Goal: Task Accomplishment & Management: Manage account settings

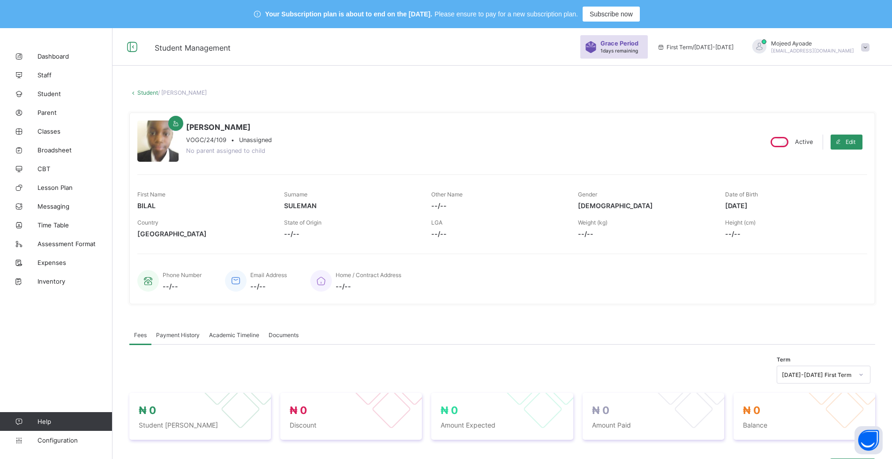
scroll to position [0, 0]
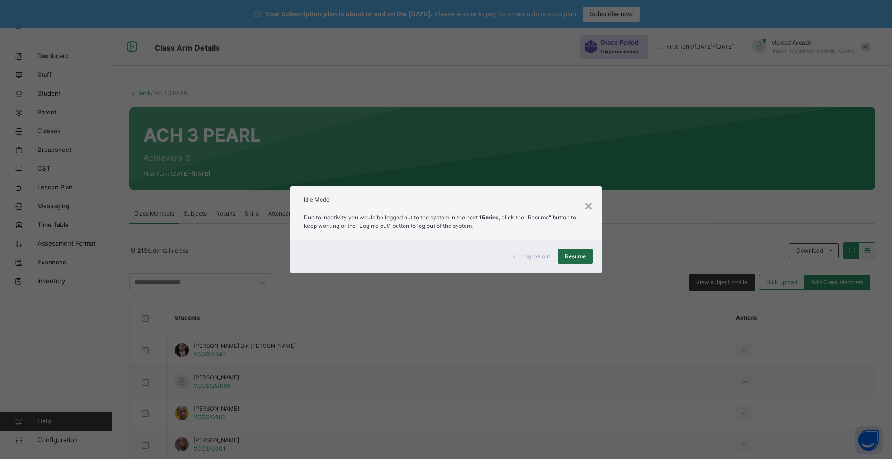
click at [572, 257] on span "Resume" at bounding box center [575, 256] width 21 height 8
click at [573, 261] on div "Resume" at bounding box center [574, 256] width 35 height 15
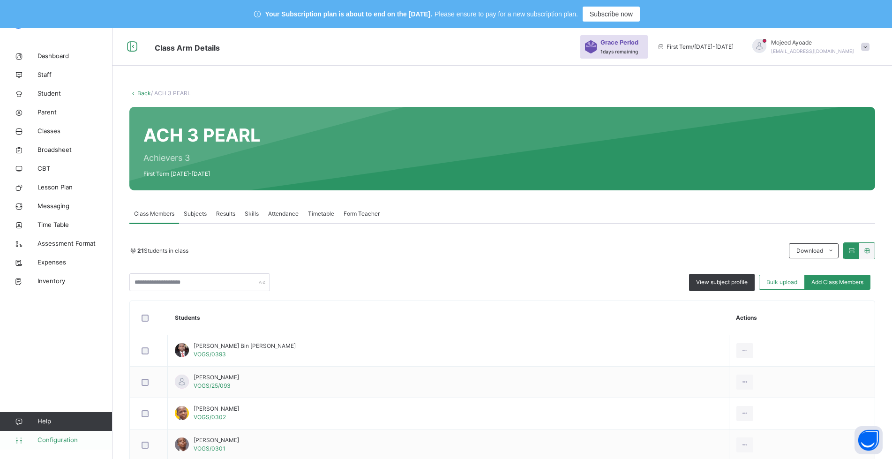
click at [48, 439] on span "Configuration" at bounding box center [74, 439] width 74 height 9
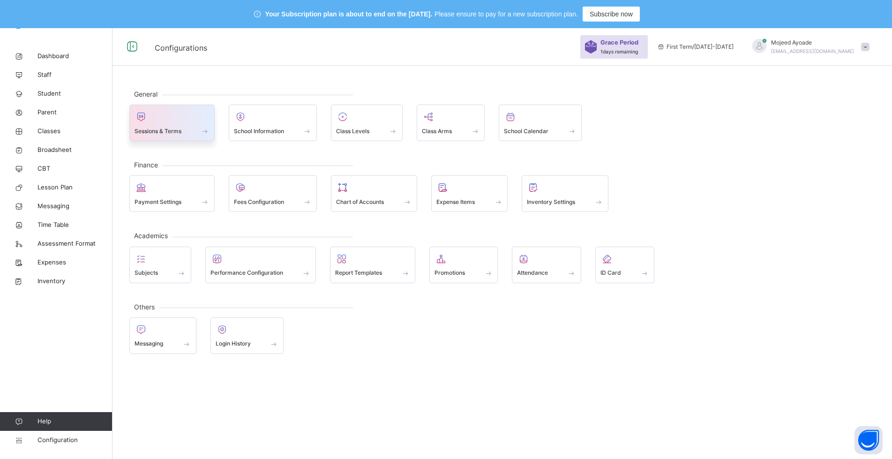
click at [167, 132] on span "Sessions & Terms" at bounding box center [157, 131] width 47 height 8
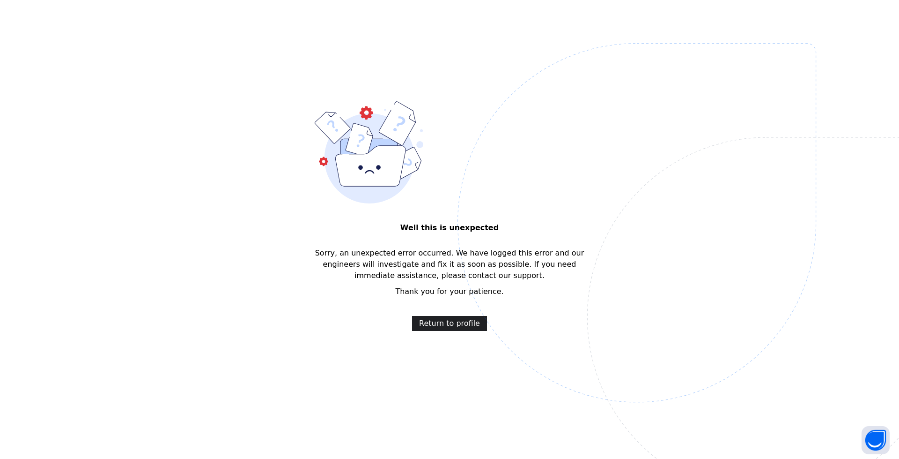
click at [458, 323] on span "Return to profile" at bounding box center [449, 323] width 61 height 11
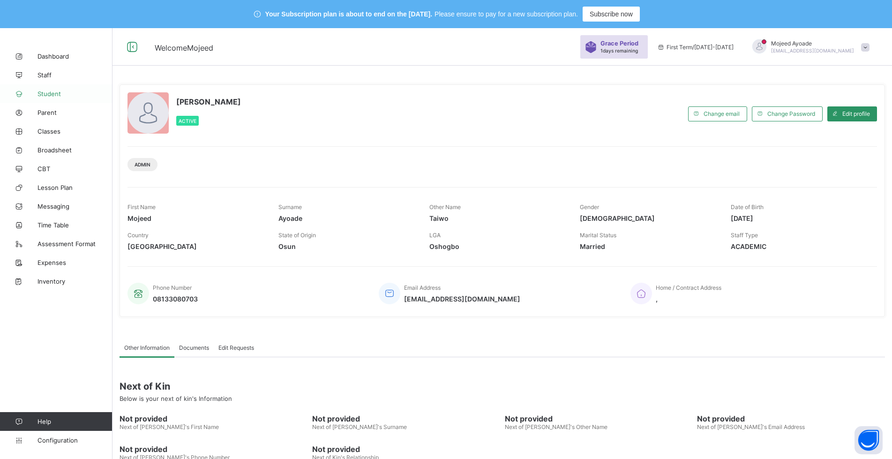
click at [52, 96] on span "Student" at bounding box center [74, 93] width 75 height 7
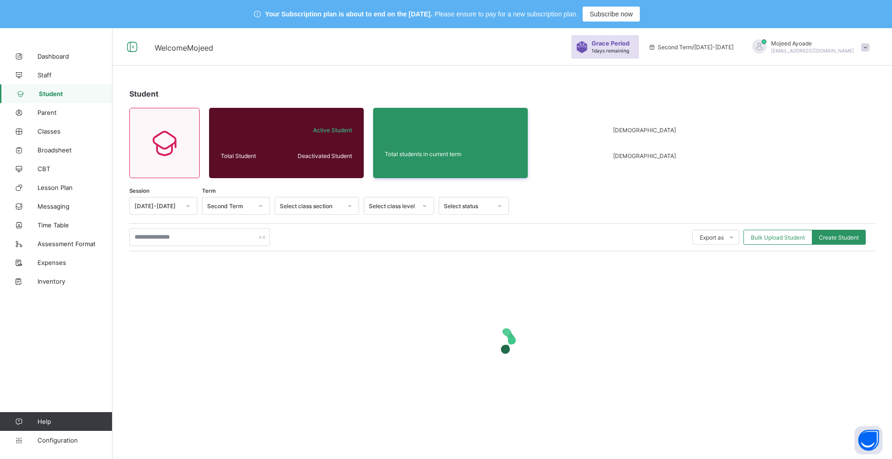
click at [407, 207] on div "Select class level" at bounding box center [393, 205] width 48 height 7
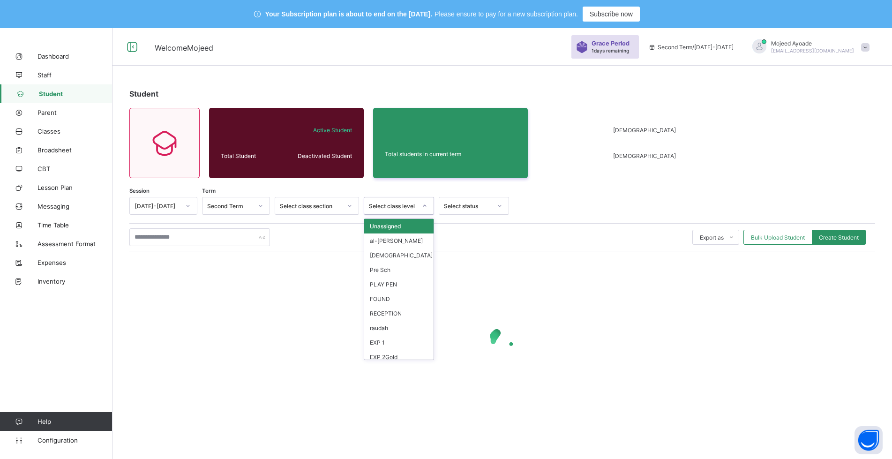
click at [430, 86] on div "Student Total Student Active Student Deactivated Student Total students in curr…" at bounding box center [501, 259] width 779 height 368
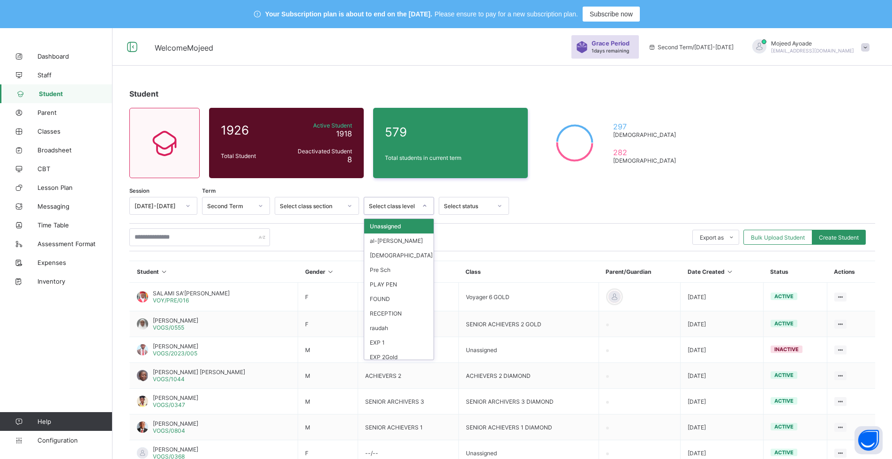
click at [417, 206] on div at bounding box center [424, 205] width 16 height 15
click at [383, 310] on div "SA3" at bounding box center [398, 311] width 69 height 15
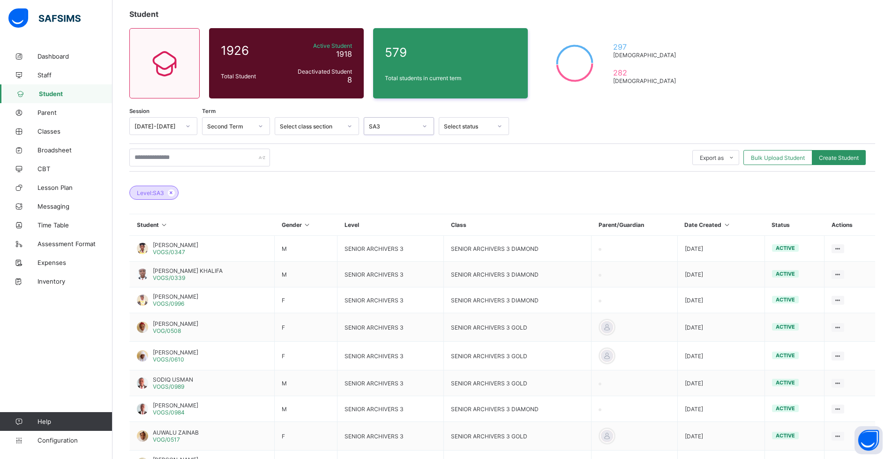
scroll to position [179, 0]
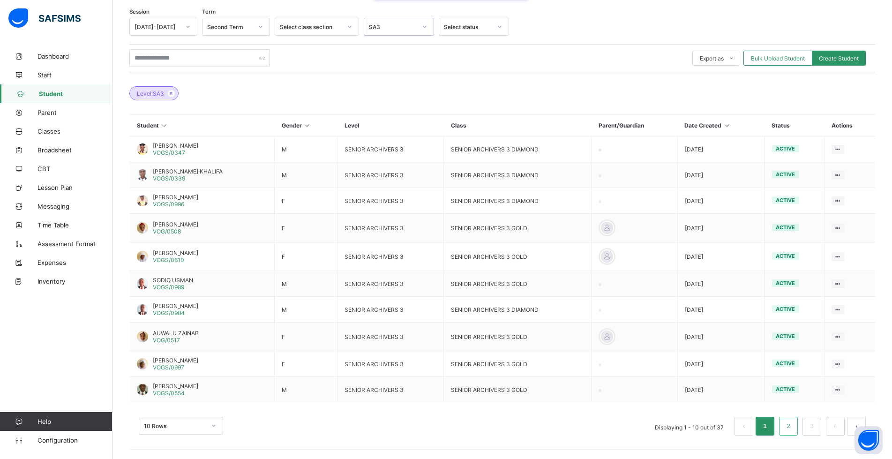
click at [792, 424] on link "2" at bounding box center [787, 426] width 9 height 12
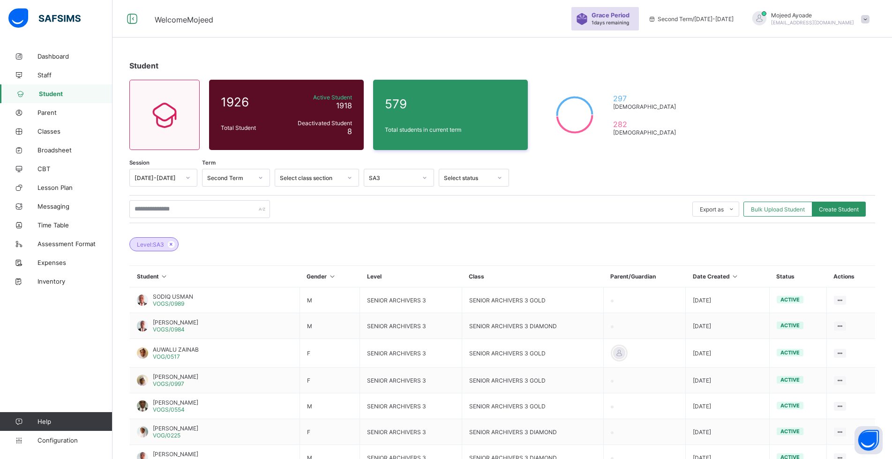
scroll to position [173, 0]
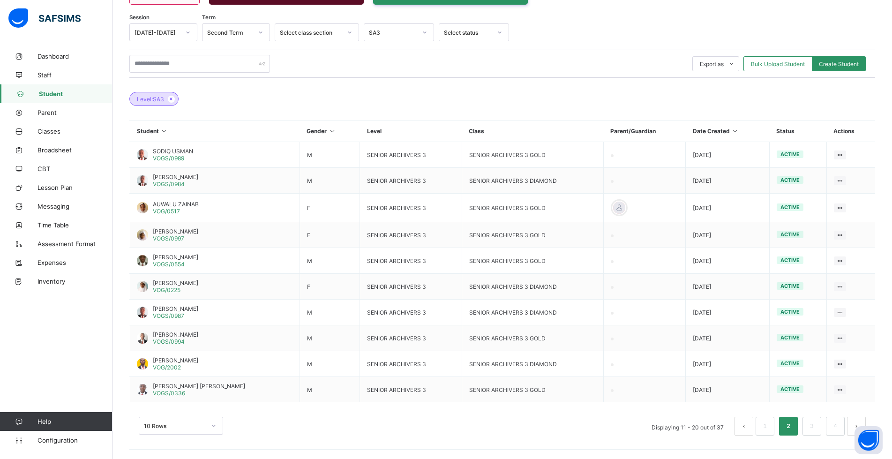
click at [322, 92] on div "Level: SA3" at bounding box center [501, 94] width 745 height 33
click at [323, 93] on div "Level: SA3" at bounding box center [501, 94] width 745 height 33
click at [204, 386] on span "HUSSAINI AHMAD MUSTAPHA" at bounding box center [199, 385] width 92 height 7
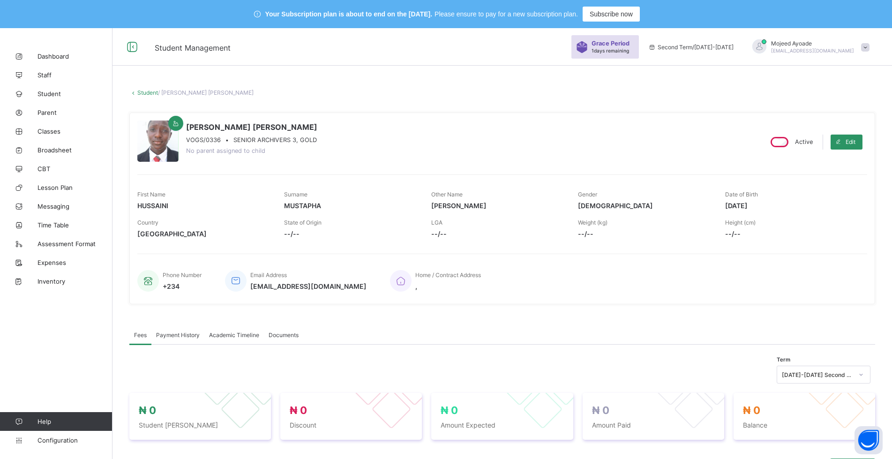
click at [245, 333] on span "Academic Timeline" at bounding box center [234, 334] width 50 height 7
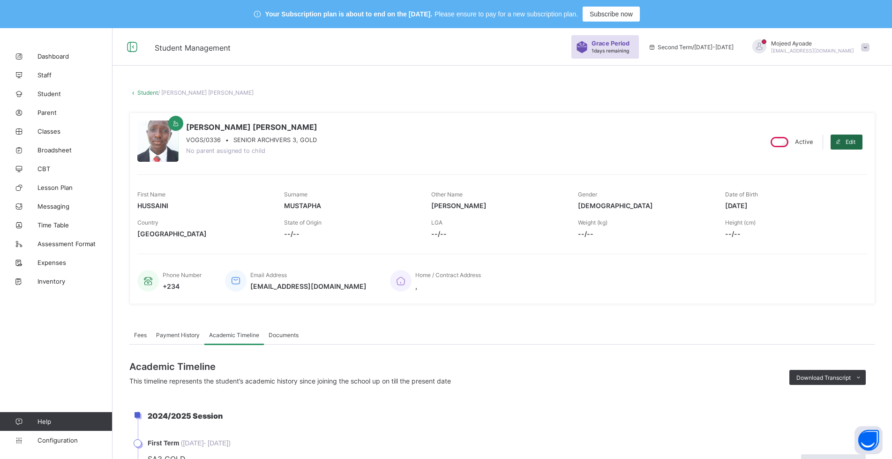
click at [858, 137] on div "Edit" at bounding box center [846, 141] width 32 height 15
select select "**"
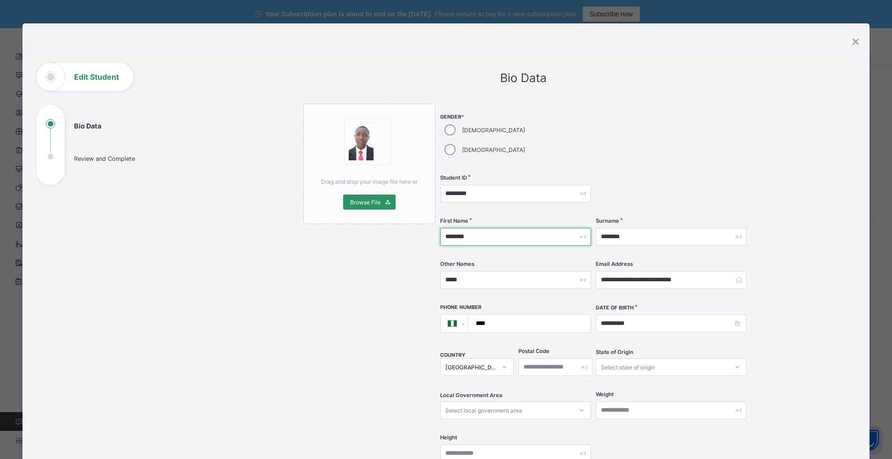
click at [461, 228] on input "********" at bounding box center [515, 237] width 151 height 18
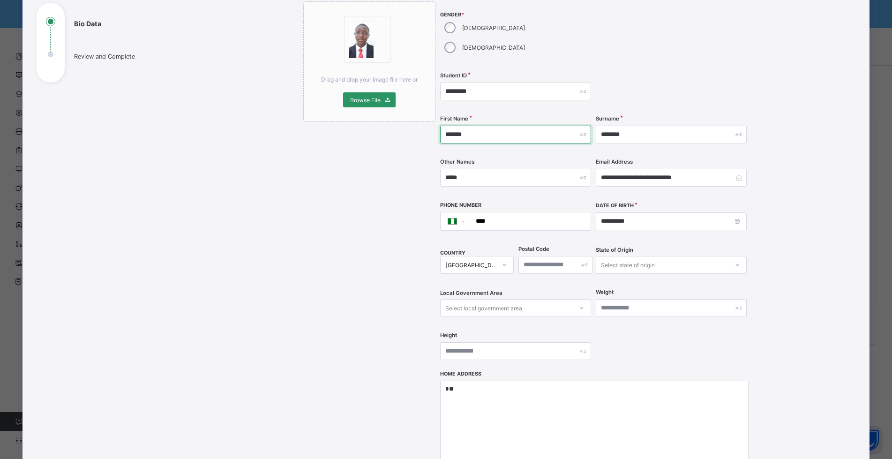
scroll to position [248, 0]
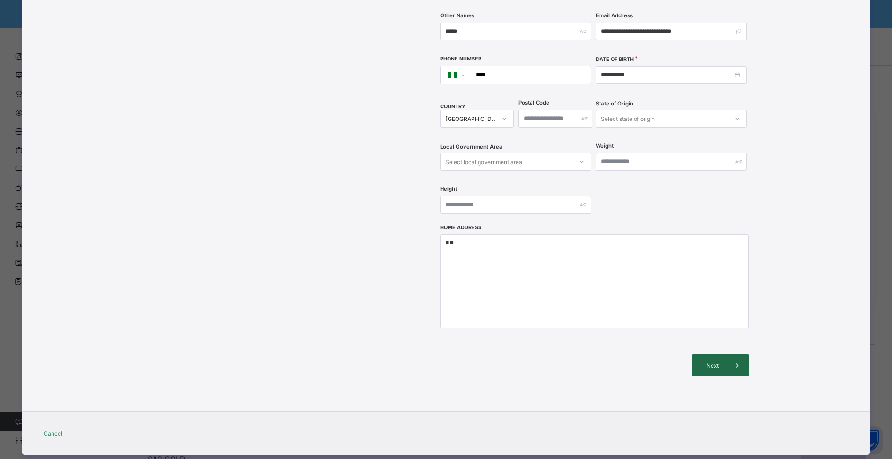
type input "*******"
click at [713, 362] on span "Next" at bounding box center [712, 365] width 27 height 7
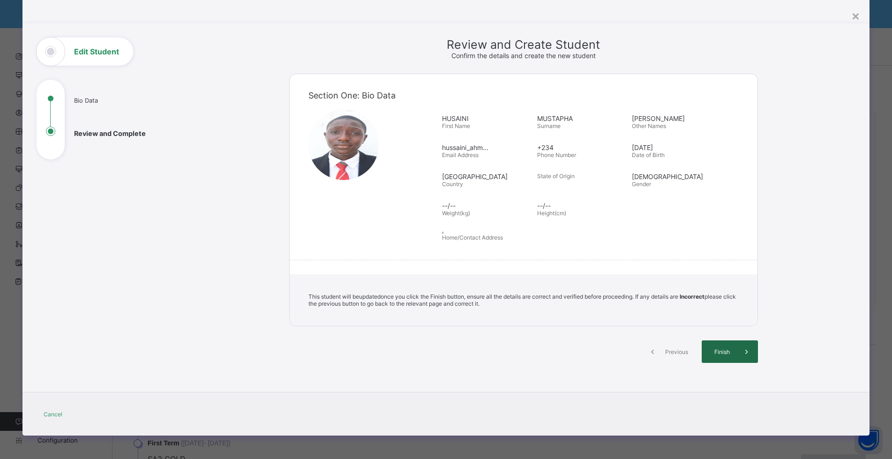
scroll to position [25, 0]
click at [722, 352] on span "Finish" at bounding box center [725, 351] width 27 height 7
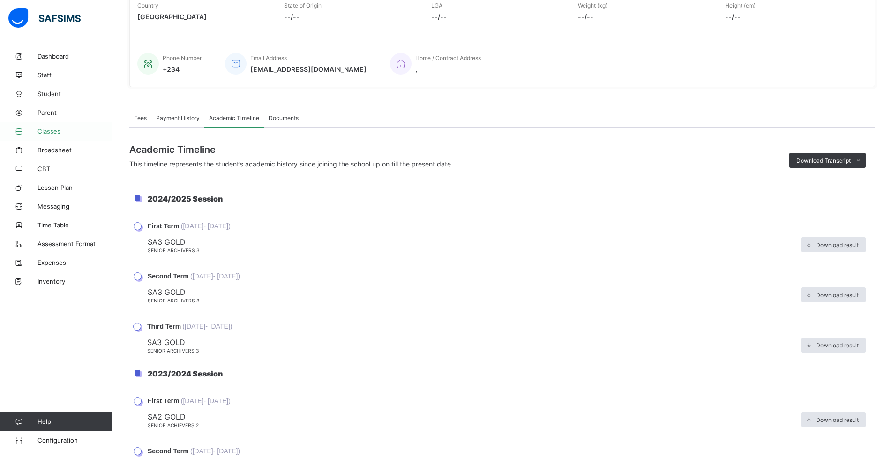
click at [58, 129] on span "Classes" at bounding box center [74, 130] width 75 height 7
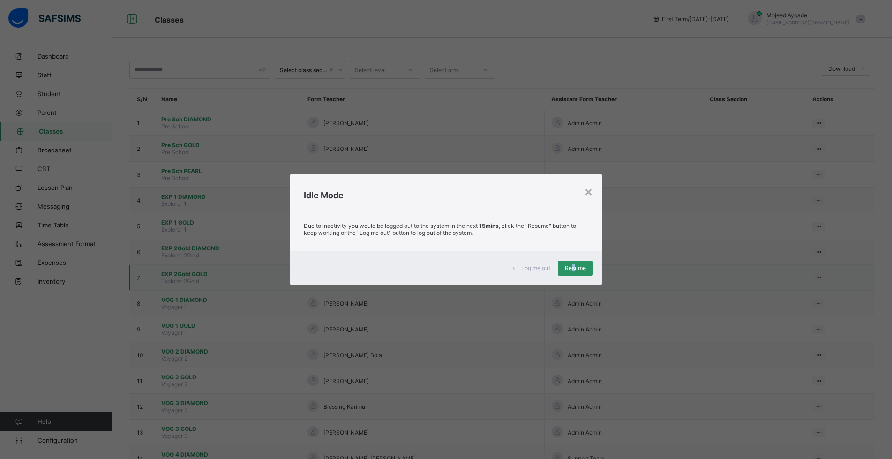
click at [574, 267] on span "Resume" at bounding box center [575, 267] width 21 height 7
click at [421, 283] on div "Log me out Resume" at bounding box center [446, 268] width 312 height 34
click at [429, 275] on div "Log me out Resume" at bounding box center [446, 268] width 312 height 34
click at [582, 267] on span "Resume" at bounding box center [575, 267] width 21 height 7
click at [580, 269] on span "Resume" at bounding box center [575, 267] width 21 height 7
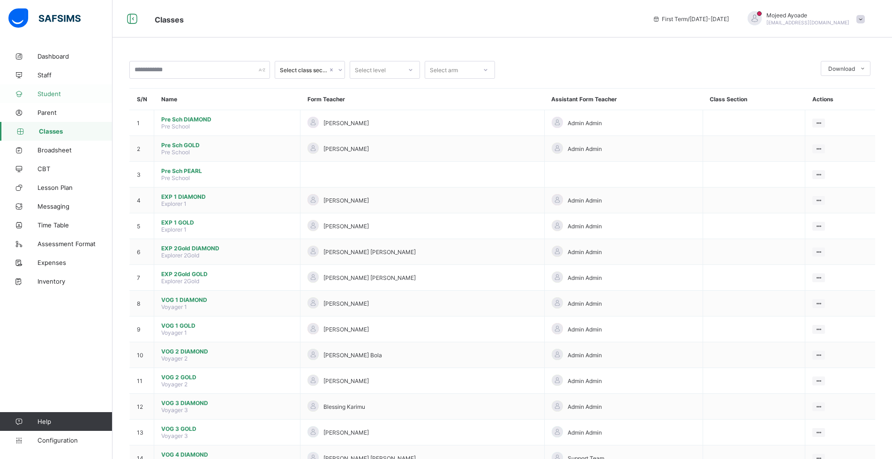
click at [54, 95] on span "Student" at bounding box center [74, 93] width 75 height 7
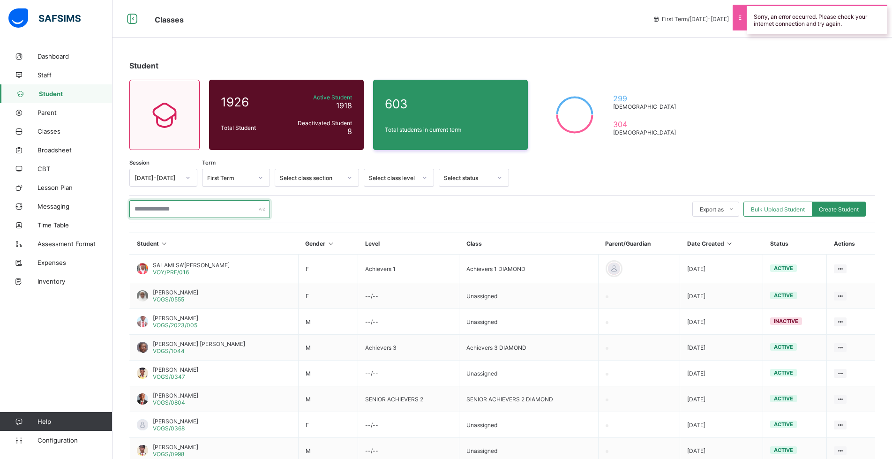
click at [201, 210] on input "text" at bounding box center [199, 209] width 141 height 18
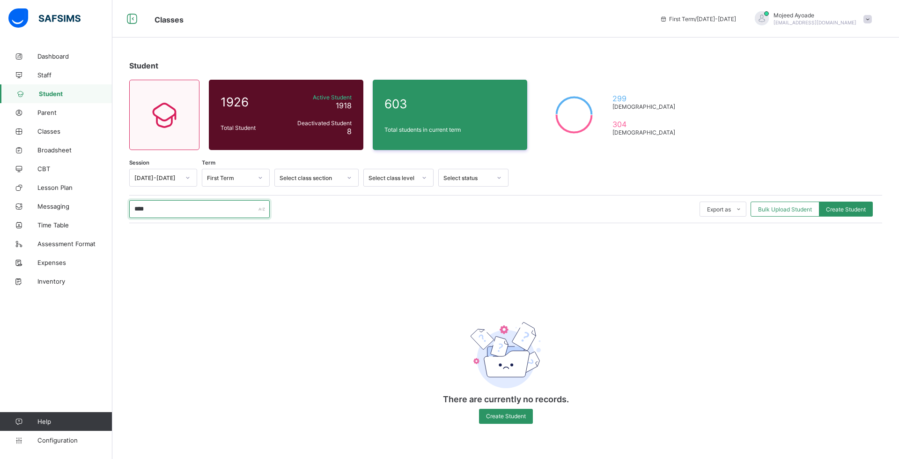
click at [233, 208] on input "****" at bounding box center [199, 209] width 141 height 18
type input "*"
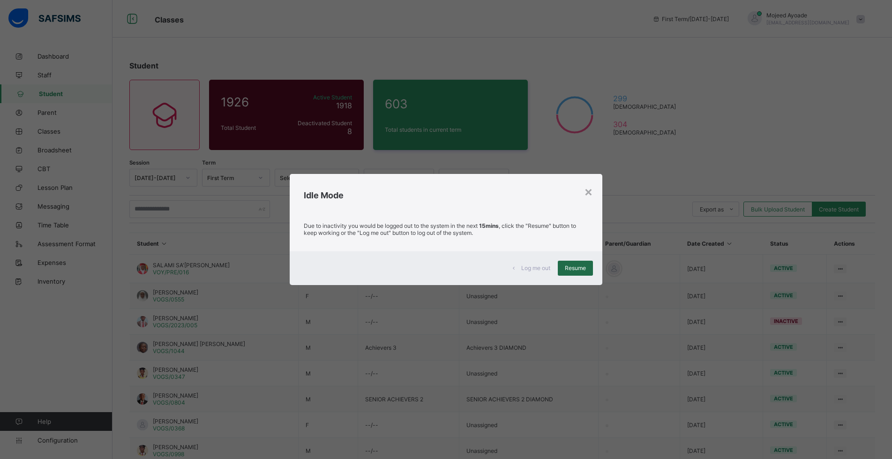
click at [586, 268] on span "Resume" at bounding box center [575, 267] width 21 height 7
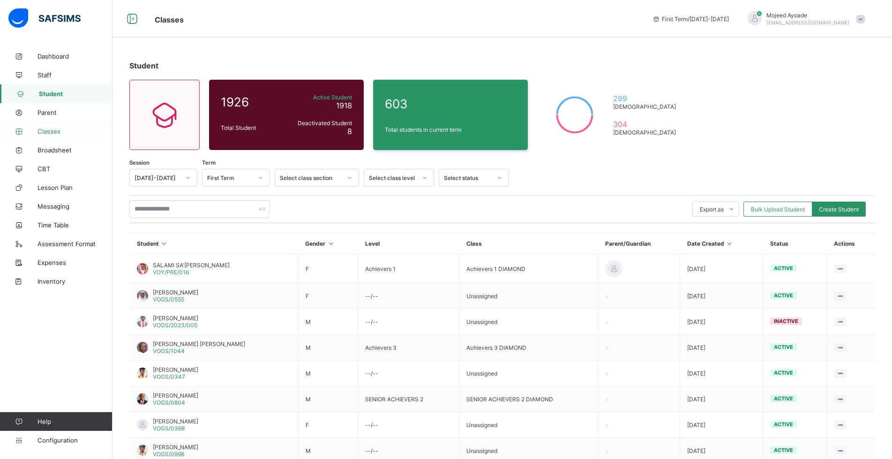
click at [54, 132] on span "Classes" at bounding box center [74, 130] width 75 height 7
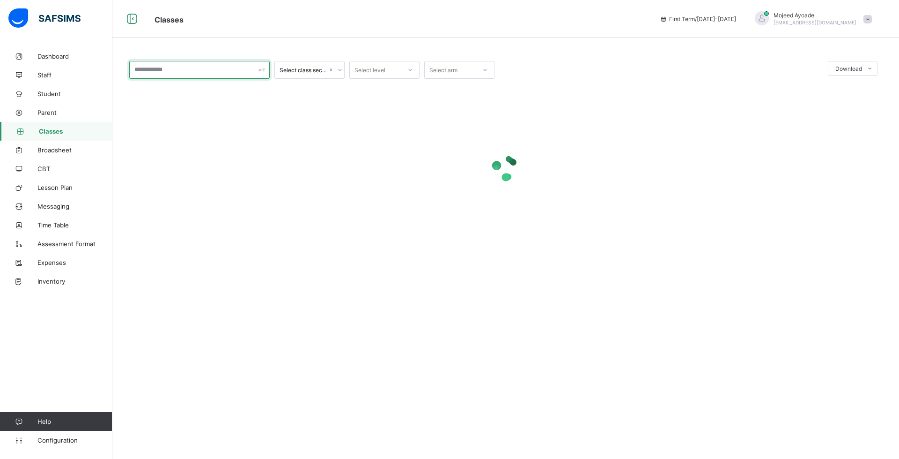
click at [165, 67] on input "text" at bounding box center [199, 70] width 141 height 18
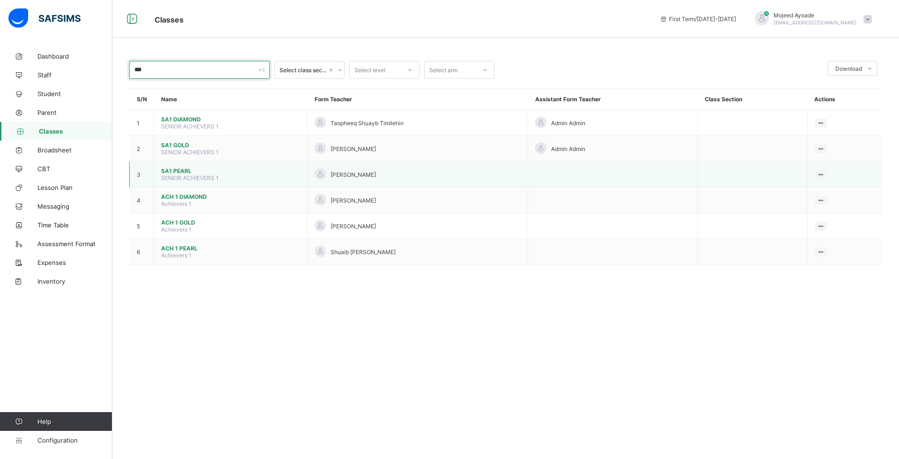
type input "***"
click at [180, 172] on span "SA1 PEARL" at bounding box center [230, 170] width 139 height 7
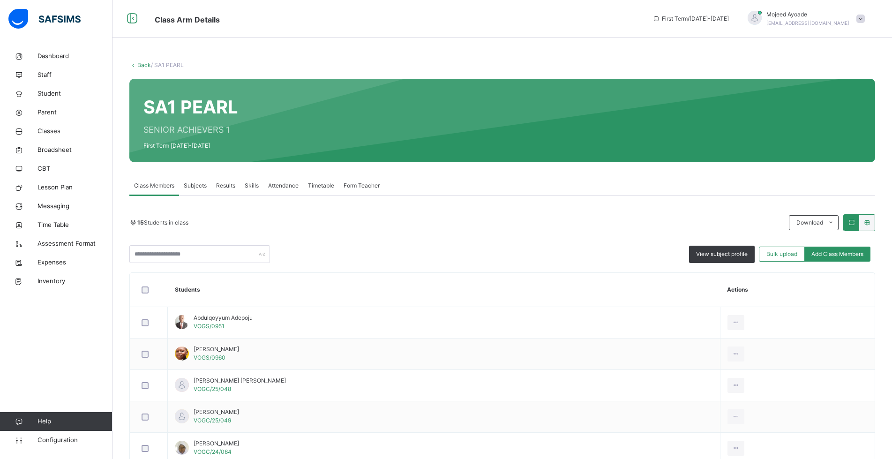
click at [349, 242] on div "15 Students in class Download Pdf Report Excel Report View subject profile Bulk…" at bounding box center [501, 238] width 745 height 49
click at [741, 253] on span "View subject profile" at bounding box center [722, 254] width 52 height 8
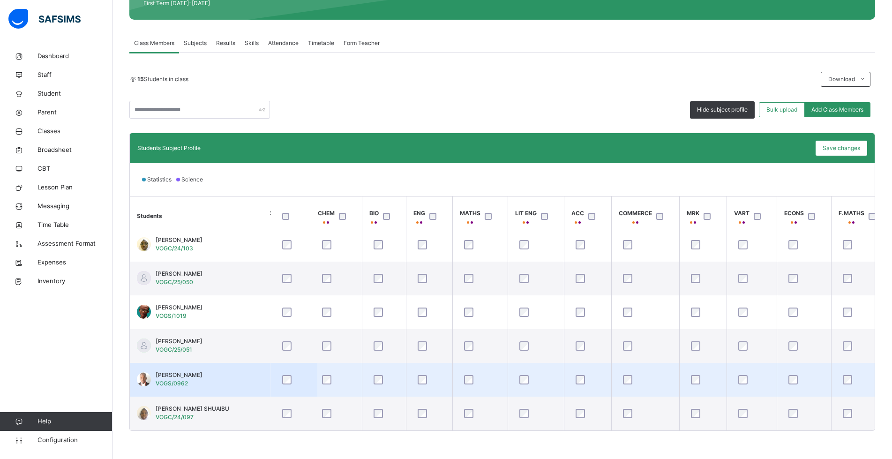
scroll to position [315, 106]
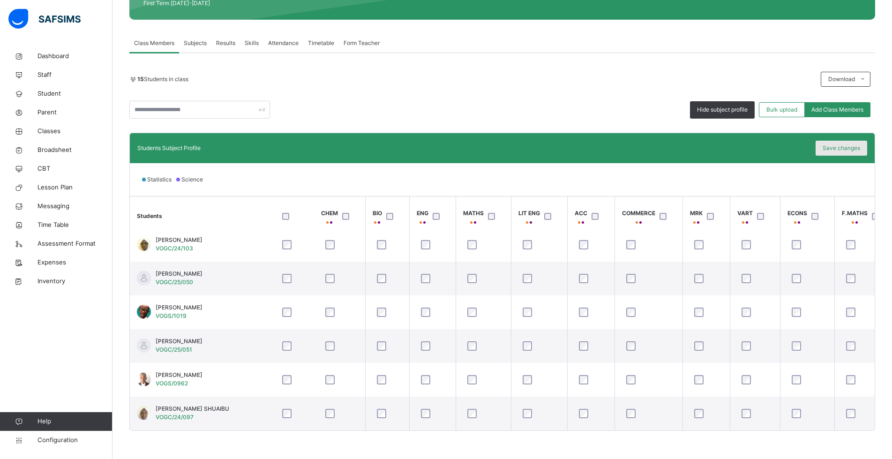
click at [845, 151] on span "Save changes" at bounding box center [840, 148] width 37 height 8
click at [589, 186] on div "Statistics Science" at bounding box center [502, 179] width 744 height 33
click at [633, 191] on div "Statistics Science" at bounding box center [502, 179] width 744 height 33
click at [842, 147] on span "Save changes" at bounding box center [840, 148] width 37 height 8
click at [841, 148] on div "Save changes" at bounding box center [841, 148] width 52 height 15
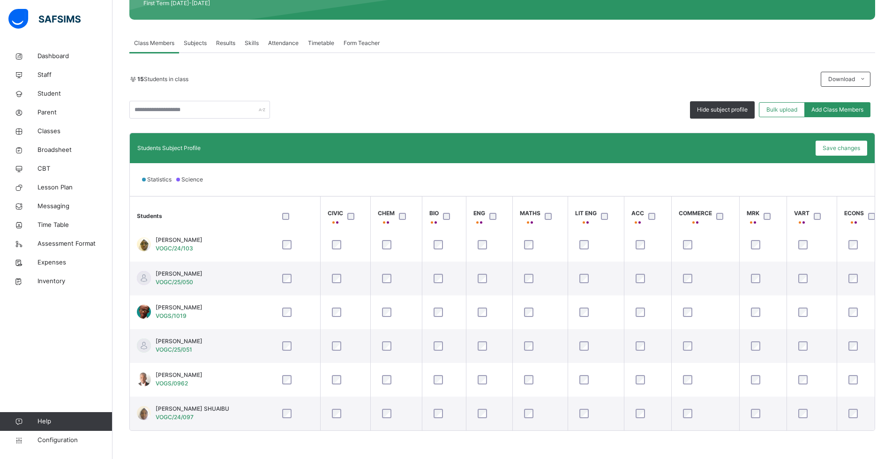
scroll to position [315, 0]
click at [841, 148] on span "Save changes" at bounding box center [840, 148] width 37 height 8
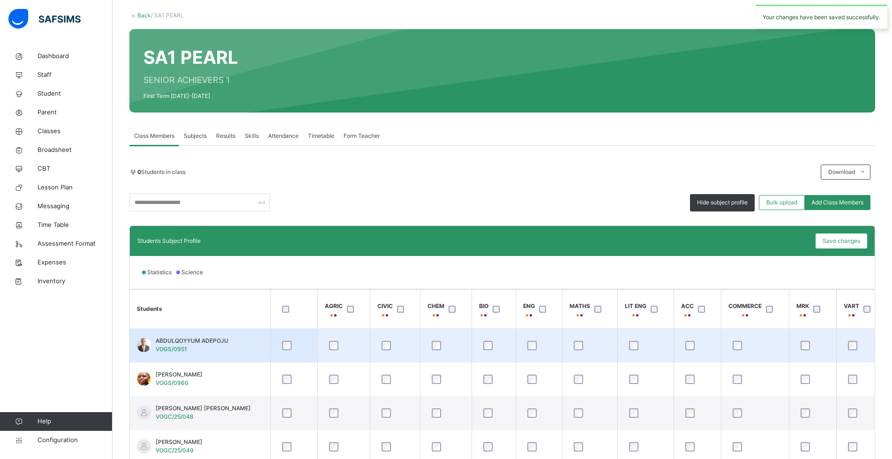
scroll to position [142, 0]
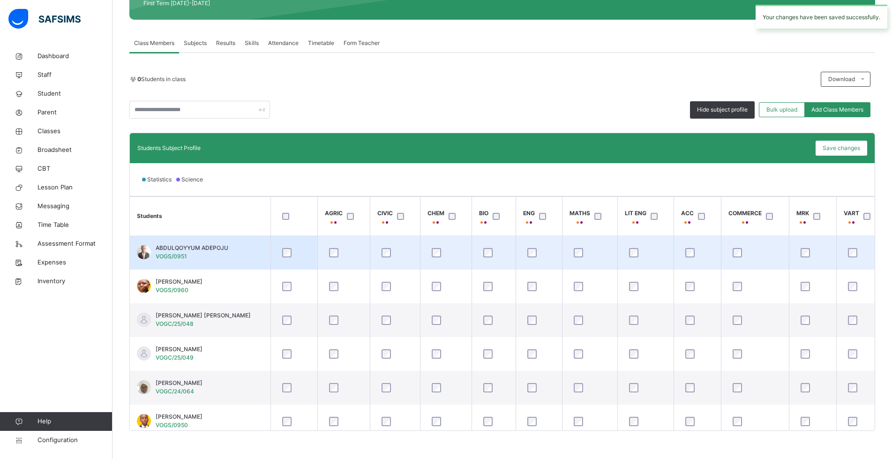
click at [668, 185] on div "Statistics Science" at bounding box center [502, 179] width 744 height 33
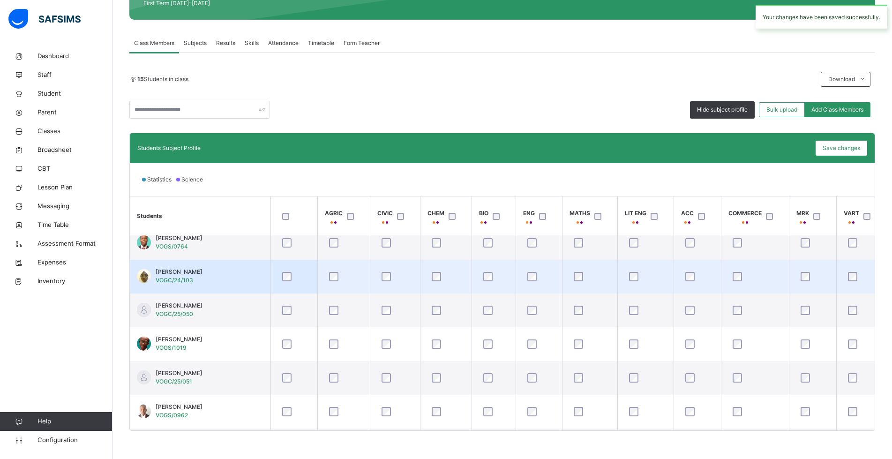
scroll to position [315, 0]
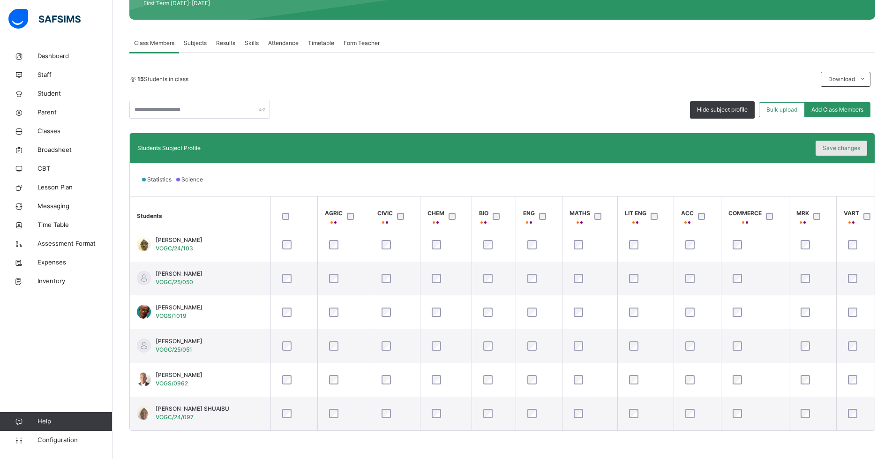
click at [837, 149] on span "Save changes" at bounding box center [840, 148] width 37 height 8
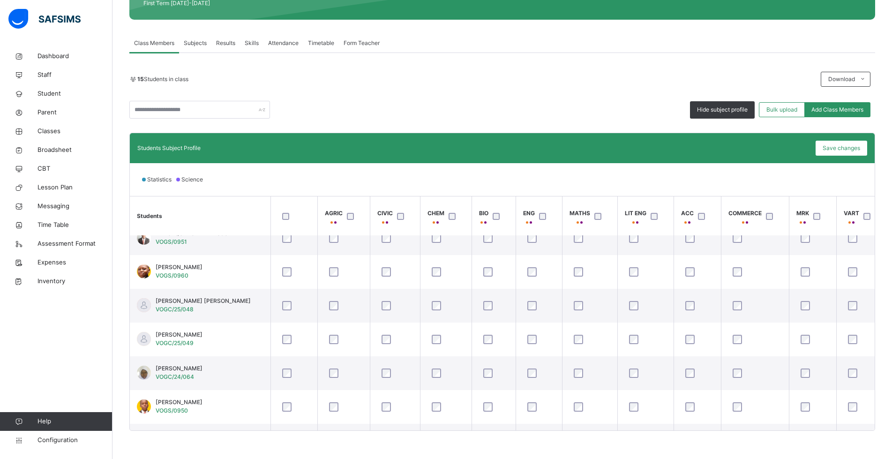
scroll to position [0, 0]
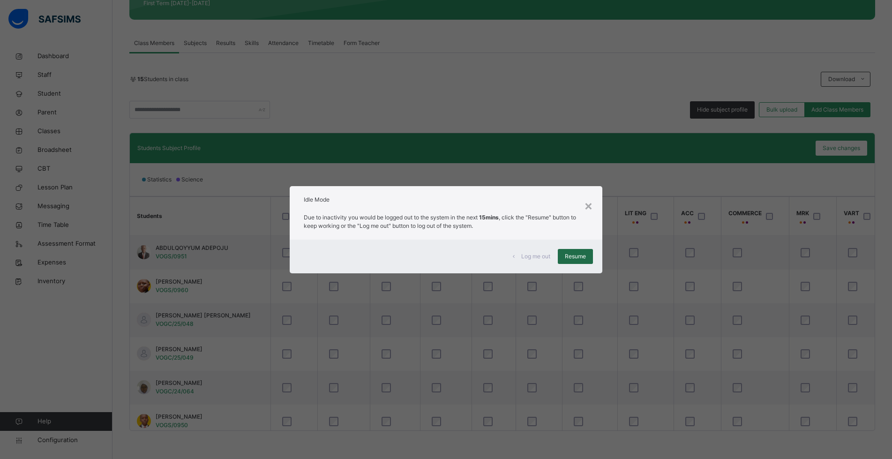
click at [590, 258] on div "Resume" at bounding box center [574, 256] width 35 height 15
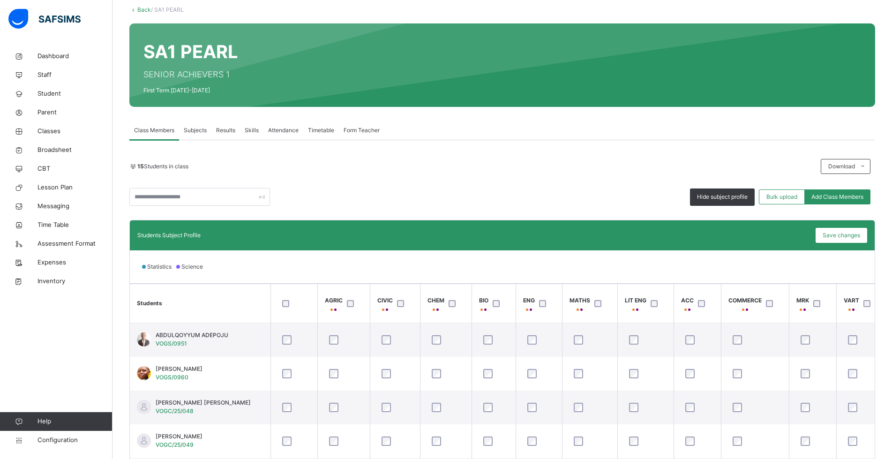
scroll to position [142, 0]
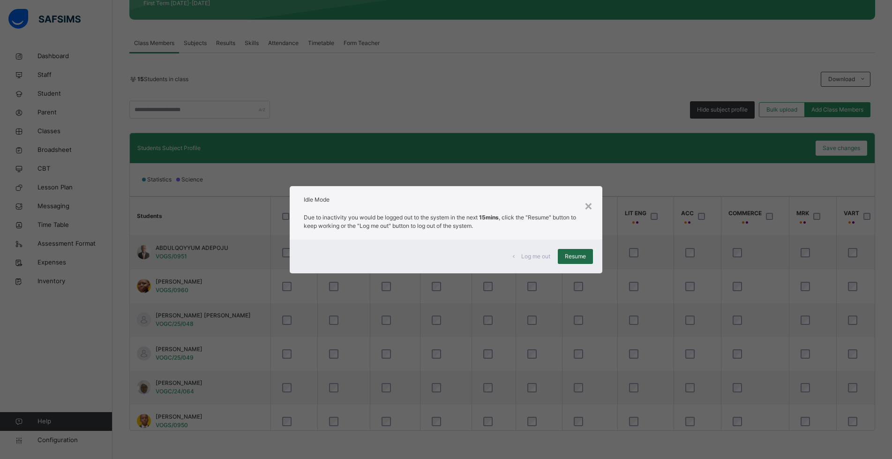
click at [584, 253] on span "Resume" at bounding box center [575, 256] width 21 height 8
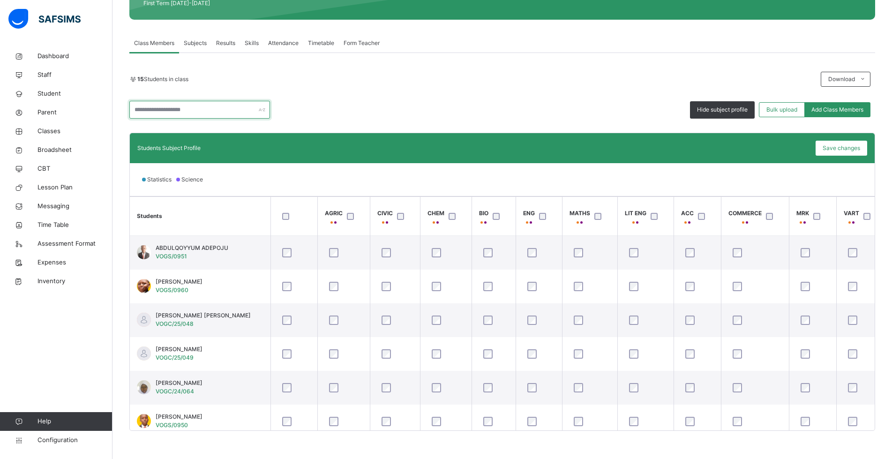
click at [192, 113] on input "text" at bounding box center [199, 110] width 141 height 18
click at [54, 127] on span "Classes" at bounding box center [74, 130] width 75 height 9
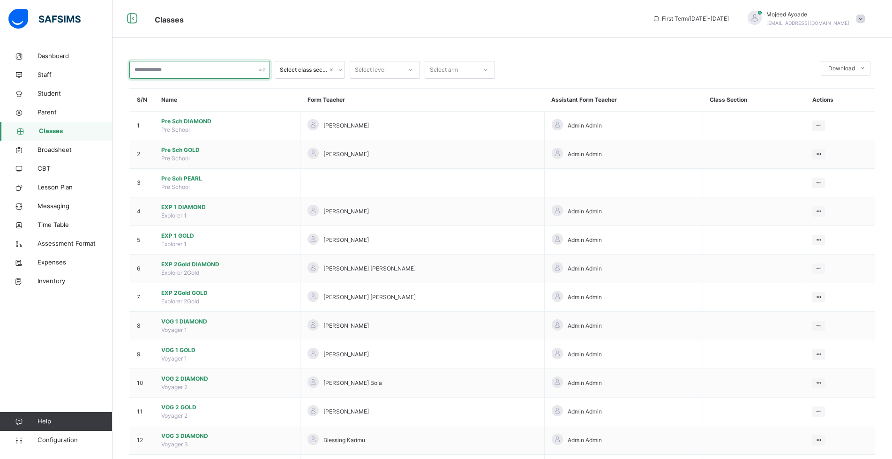
click at [146, 69] on input "text" at bounding box center [199, 70] width 141 height 18
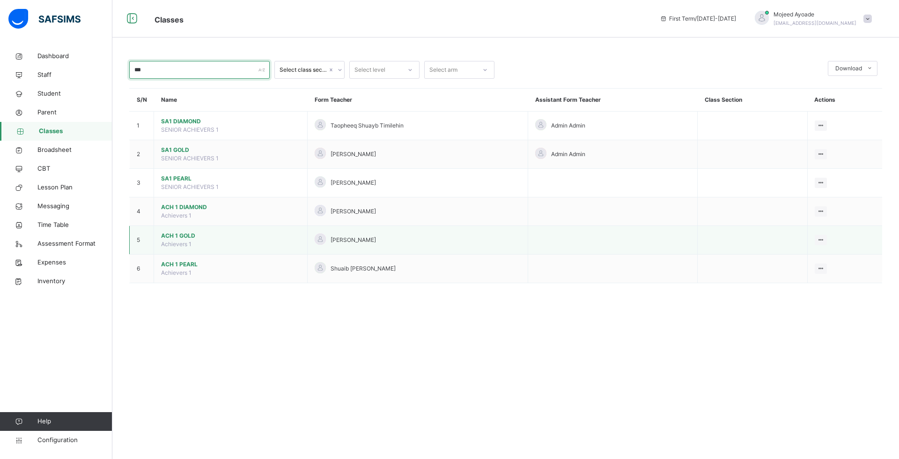
type input "***"
click at [181, 237] on span "ACH 1 GOLD" at bounding box center [230, 235] width 139 height 8
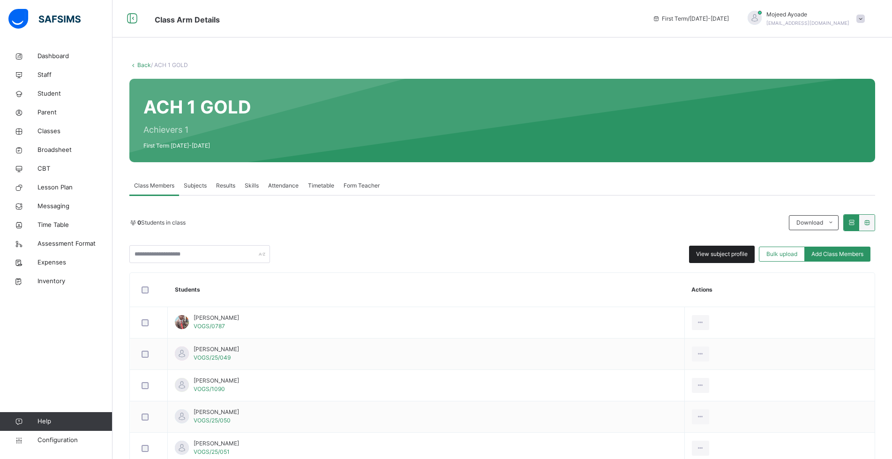
click at [720, 255] on span "View subject profile" at bounding box center [722, 254] width 52 height 8
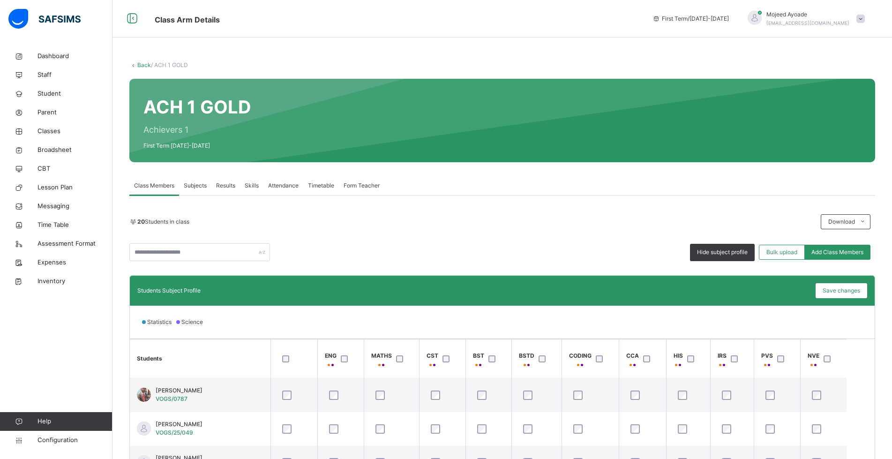
scroll to position [141, 0]
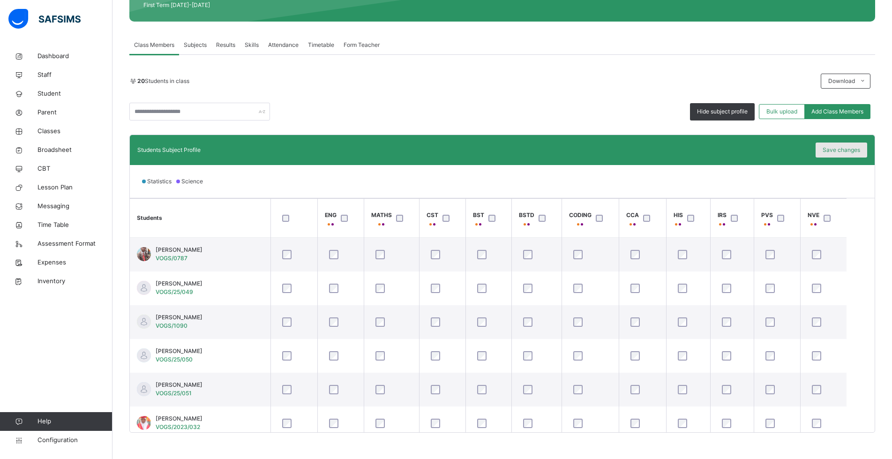
click at [840, 148] on span "Save changes" at bounding box center [840, 150] width 37 height 8
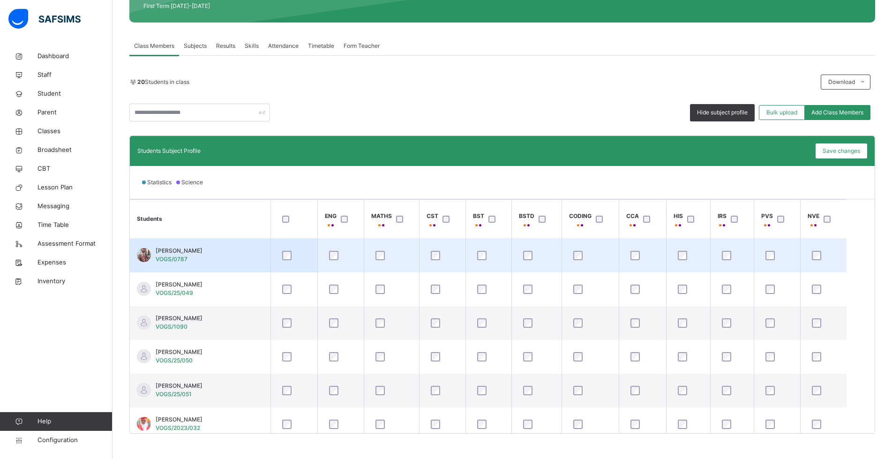
scroll to position [142, 0]
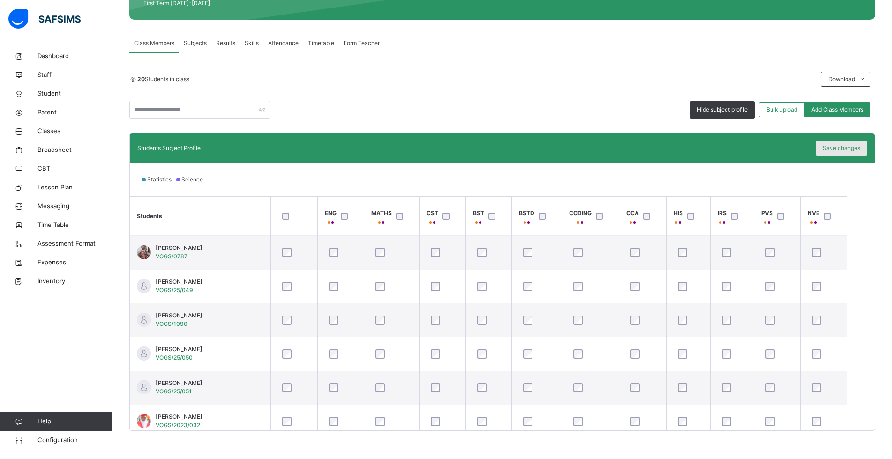
click at [842, 146] on span "Save changes" at bounding box center [840, 148] width 37 height 8
click at [838, 149] on span "Save changes" at bounding box center [840, 148] width 37 height 8
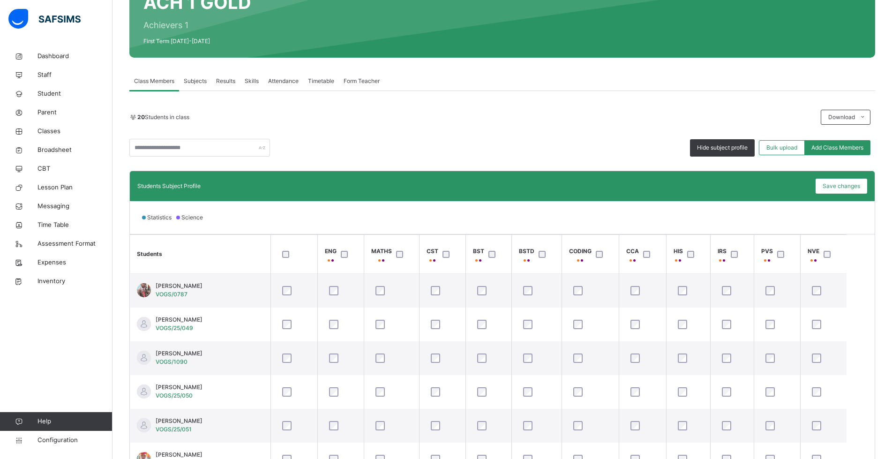
scroll to position [49, 0]
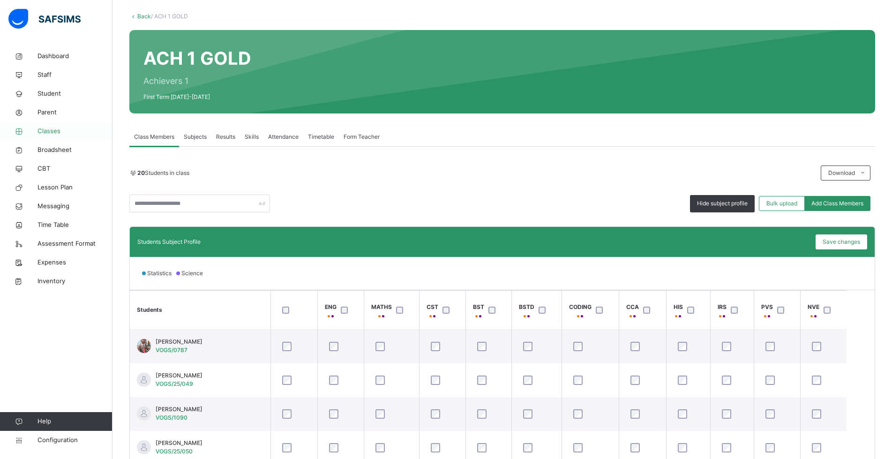
click at [52, 133] on span "Classes" at bounding box center [74, 130] width 75 height 9
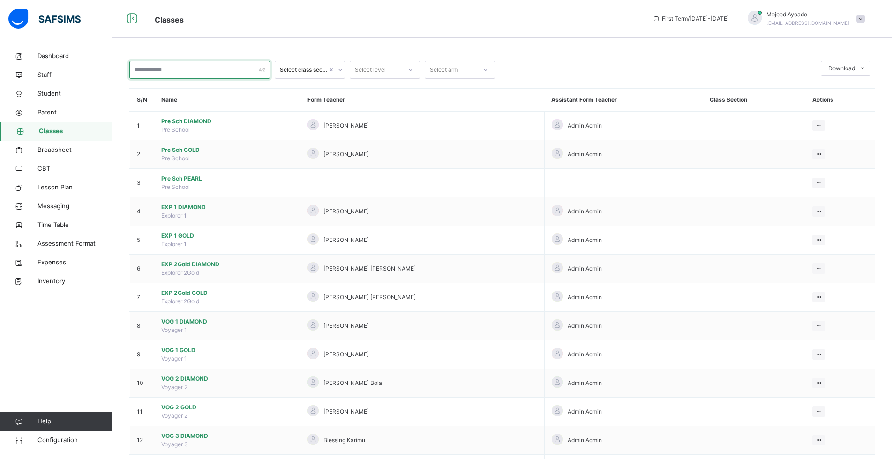
click at [171, 65] on input "text" at bounding box center [199, 70] width 141 height 18
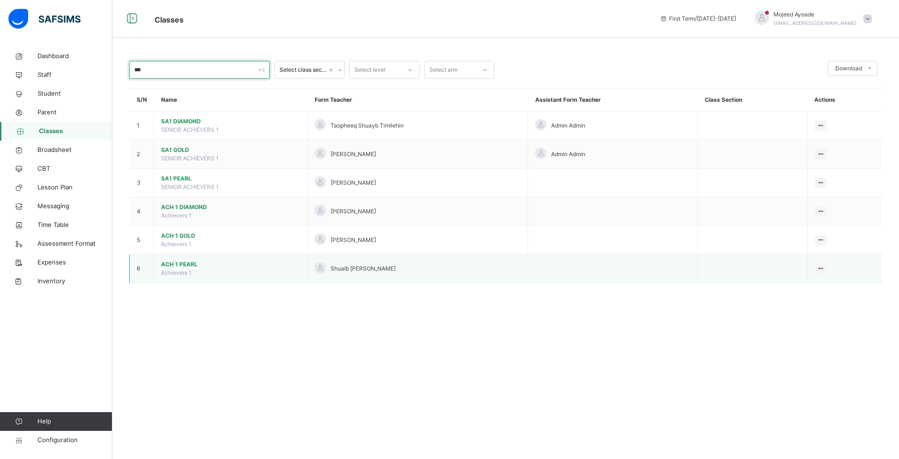
type input "***"
click at [185, 264] on span "ACH 1 PEARL" at bounding box center [230, 264] width 139 height 8
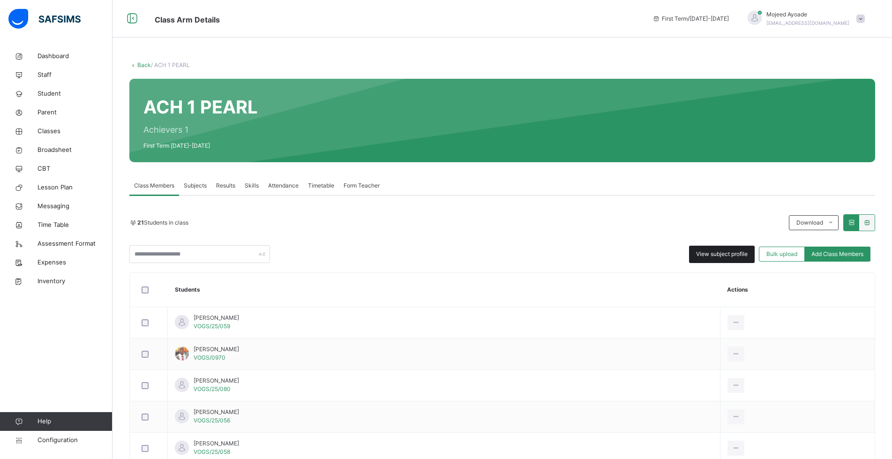
click at [728, 253] on span "View subject profile" at bounding box center [722, 254] width 52 height 8
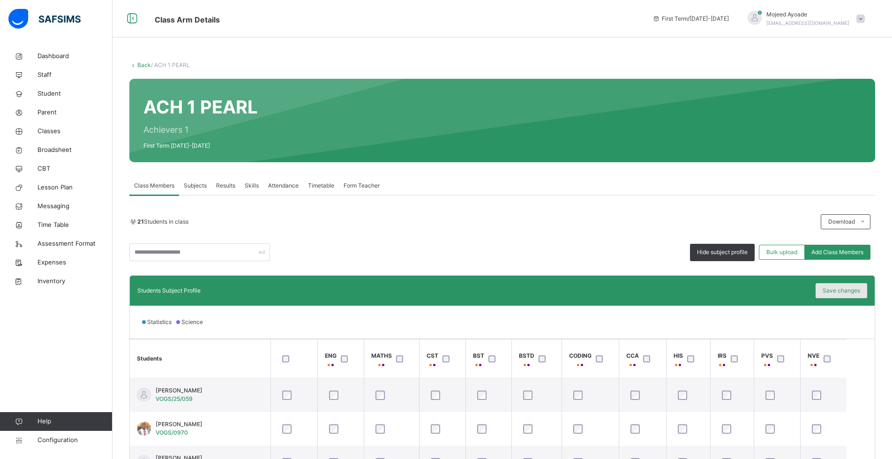
click at [837, 290] on span "Save changes" at bounding box center [840, 290] width 37 height 8
click at [847, 289] on span "Save changes" at bounding box center [840, 290] width 37 height 8
click at [842, 289] on span "Save changes" at bounding box center [840, 290] width 37 height 8
click at [51, 130] on span "Classes" at bounding box center [74, 130] width 75 height 9
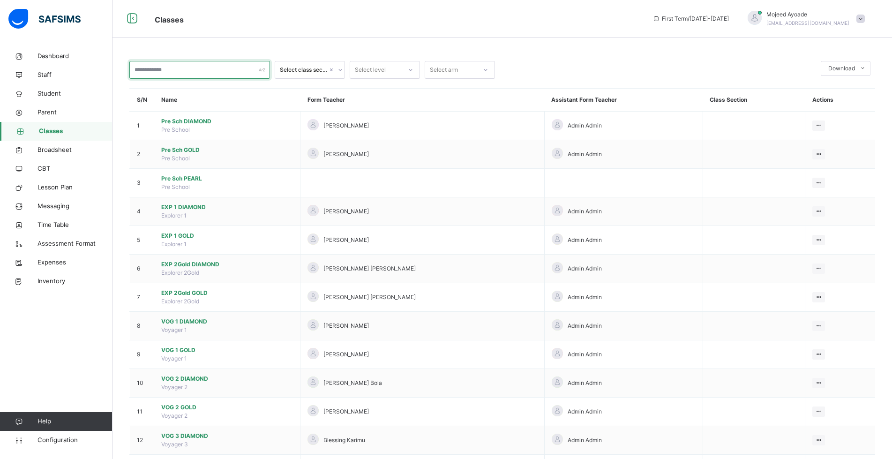
click at [204, 74] on input "text" at bounding box center [199, 70] width 141 height 18
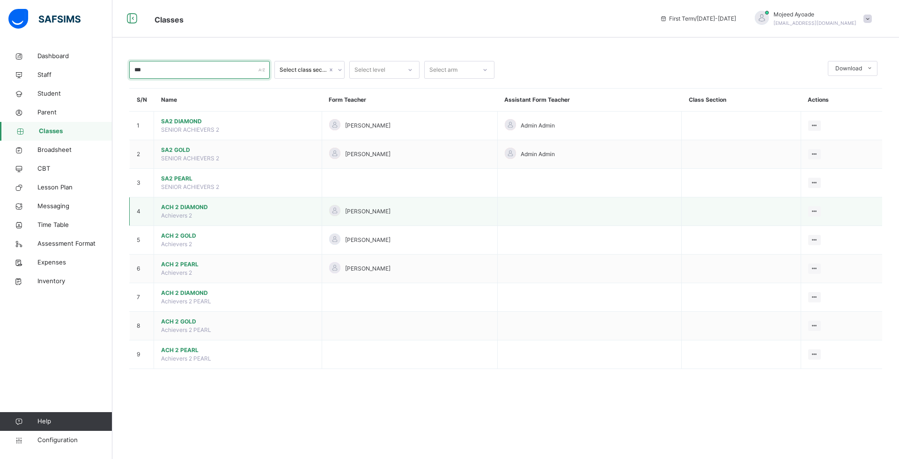
type input "***"
click at [187, 207] on span "ACH 2 DIAMOND" at bounding box center [238, 207] width 154 height 8
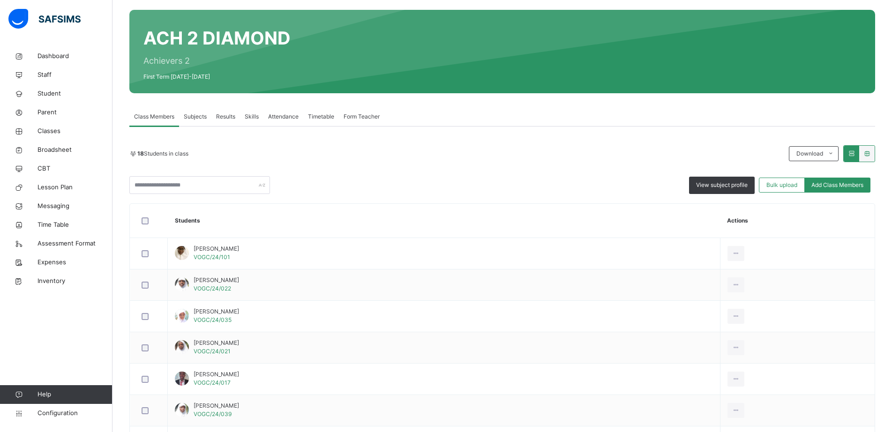
scroll to position [47, 0]
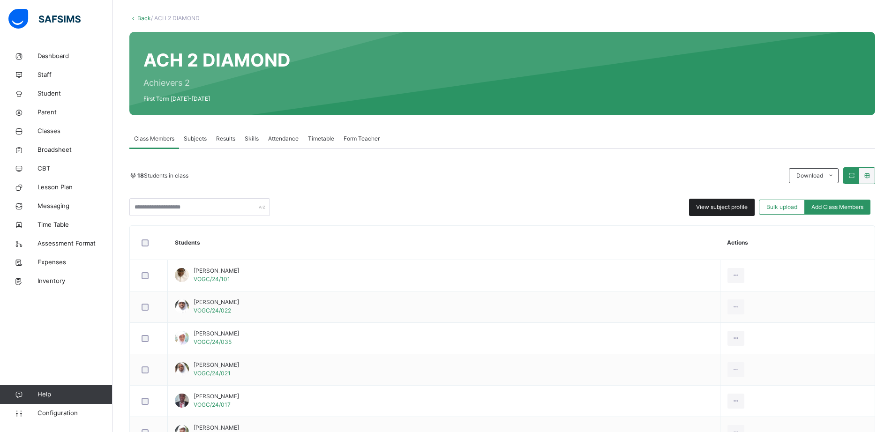
click at [733, 210] on span "View subject profile" at bounding box center [722, 207] width 52 height 8
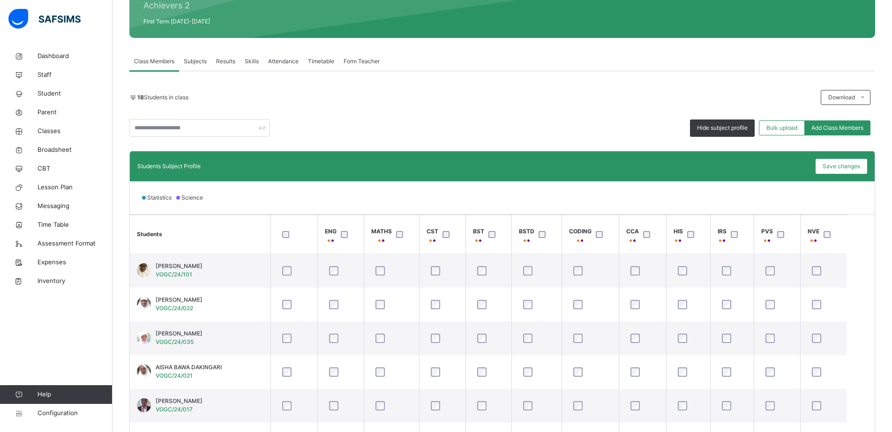
scroll to position [73, 0]
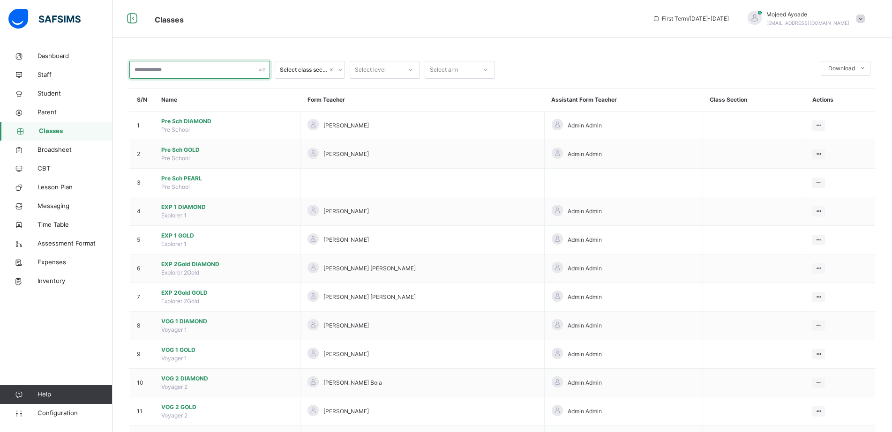
click at [175, 66] on input "text" at bounding box center [199, 70] width 141 height 18
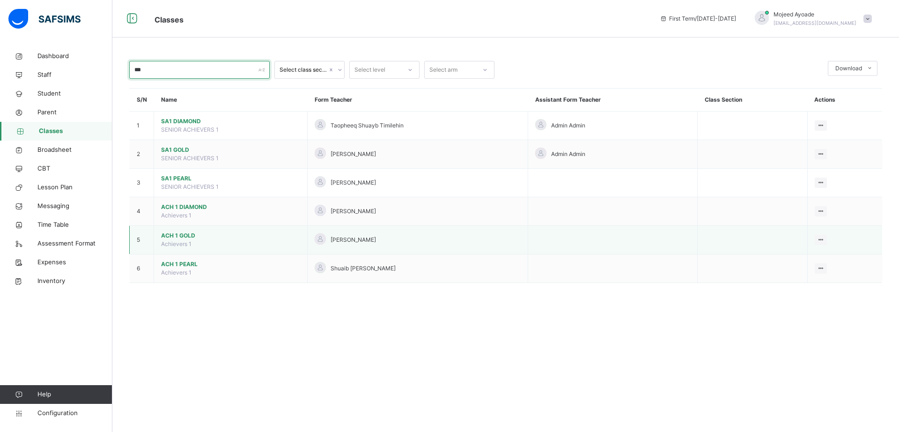
type input "***"
click at [180, 238] on span "ACH 1 GOLD" at bounding box center [230, 235] width 139 height 8
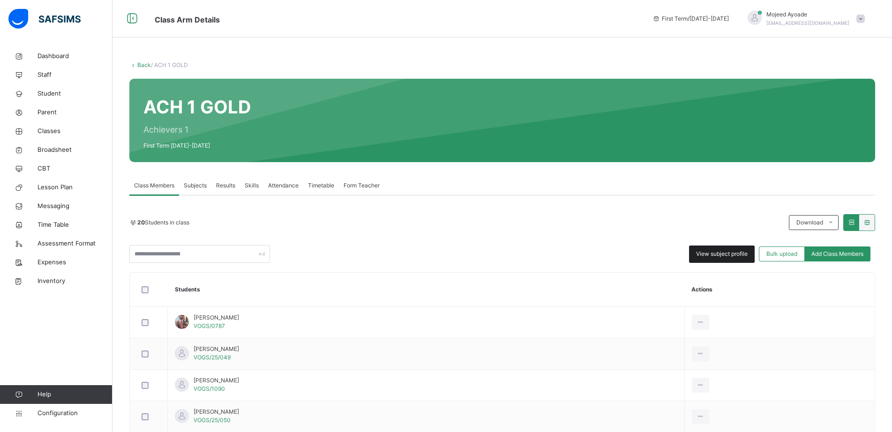
click at [734, 254] on span "View subject profile" at bounding box center [722, 254] width 52 height 8
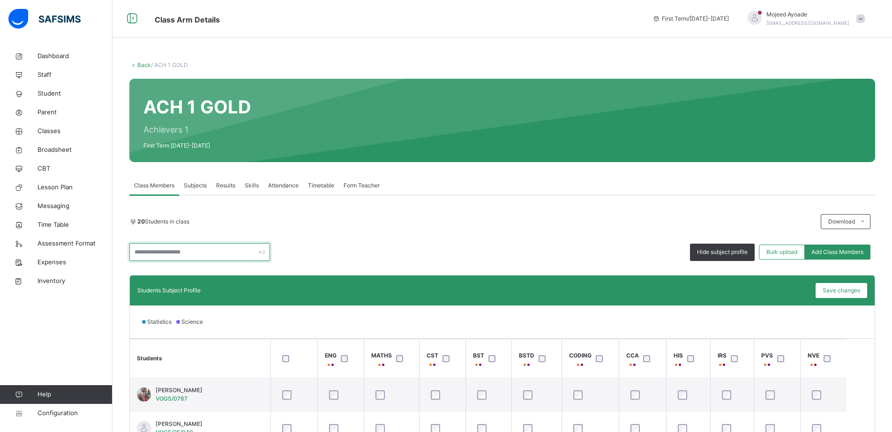
click at [216, 249] on input "text" at bounding box center [199, 252] width 141 height 18
click at [353, 231] on div "20 Students in class Download Pdf Report Excel Report Hide subject profile Bulk…" at bounding box center [501, 237] width 745 height 47
click at [61, 129] on span "Classes" at bounding box center [74, 130] width 75 height 9
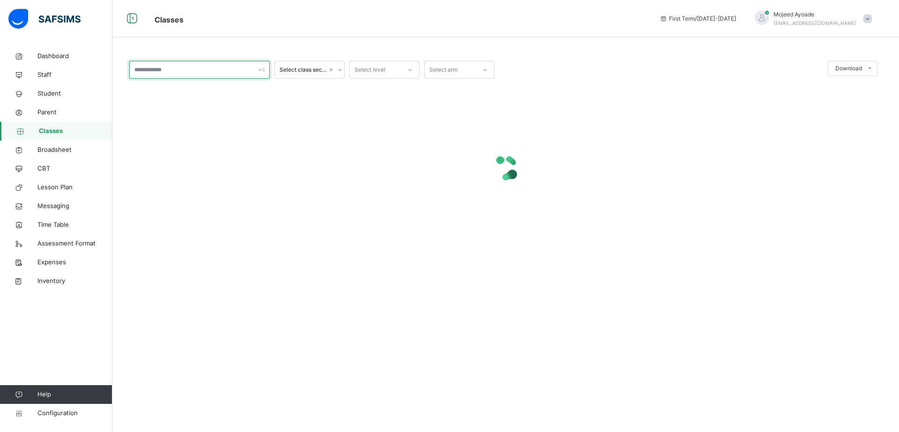
click at [154, 73] on input "text" at bounding box center [199, 70] width 141 height 18
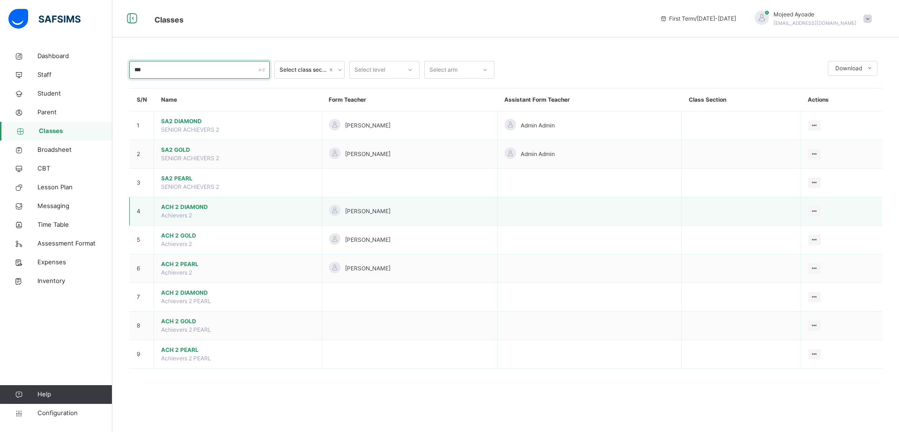
type input "***"
click at [184, 208] on span "ACH 2 DIAMOND" at bounding box center [238, 207] width 154 height 8
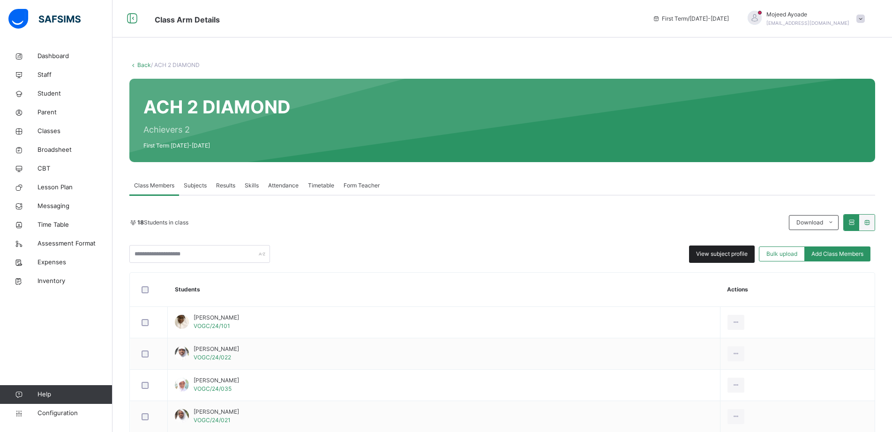
click at [715, 254] on span "View subject profile" at bounding box center [722, 254] width 52 height 8
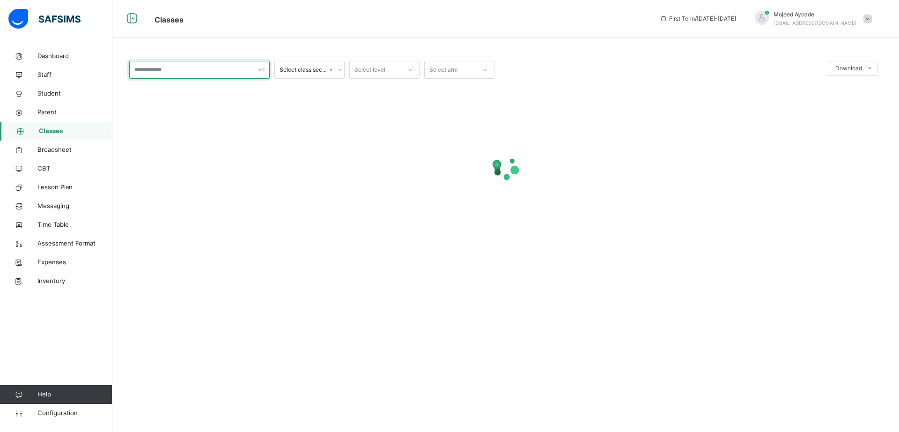
click at [147, 73] on input "text" at bounding box center [199, 70] width 141 height 18
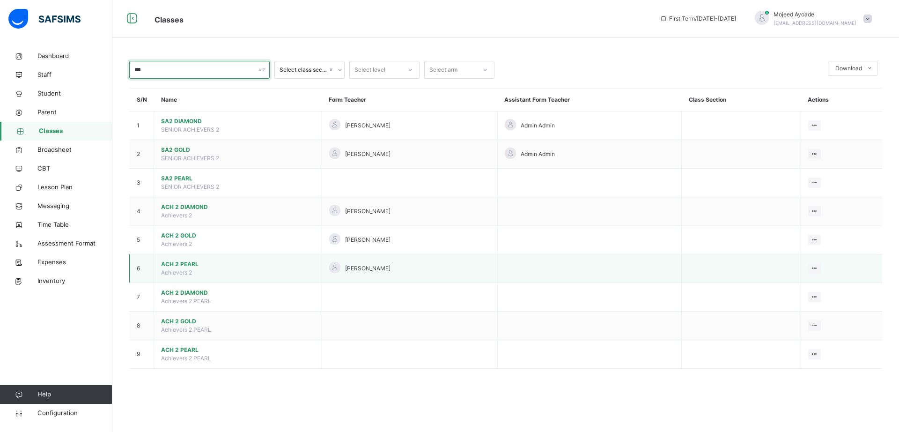
type input "***"
click at [183, 264] on span "ACH 2 PEARL" at bounding box center [238, 264] width 154 height 8
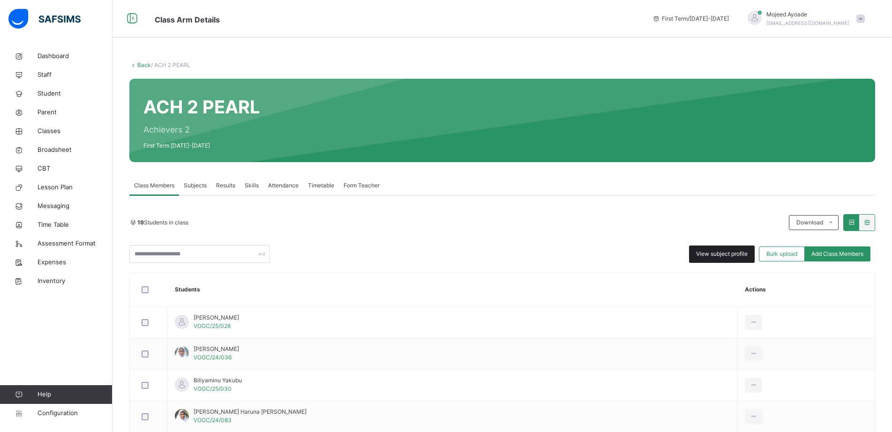
click at [726, 254] on span "View subject profile" at bounding box center [722, 254] width 52 height 8
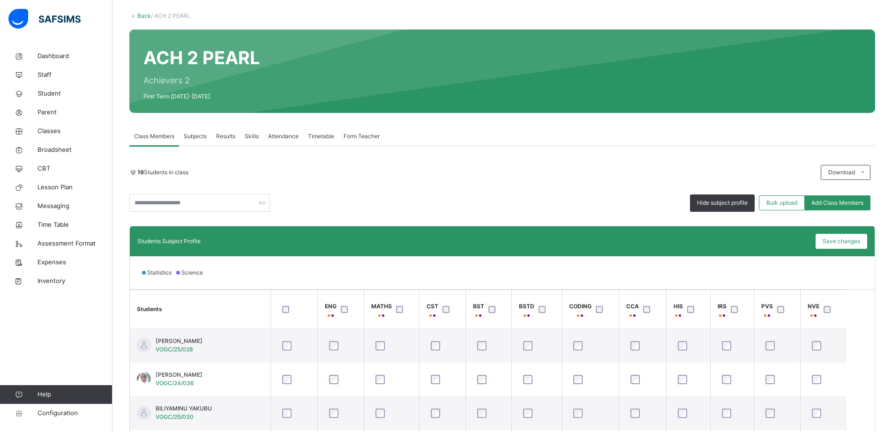
scroll to position [26, 0]
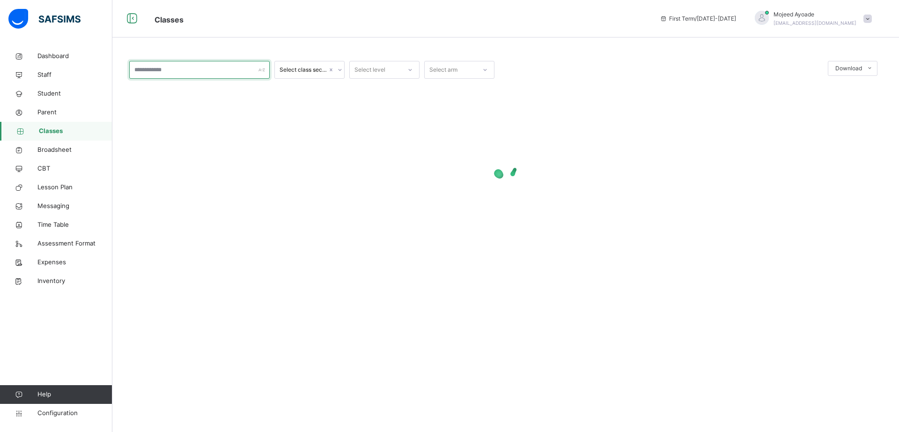
click at [150, 67] on input "text" at bounding box center [199, 70] width 141 height 18
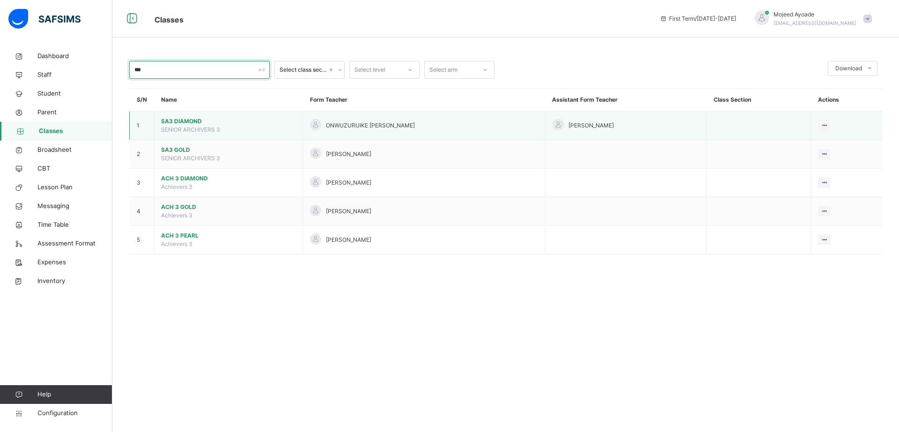
type input "***"
click at [178, 124] on span "SA3 DIAMOND" at bounding box center [228, 121] width 134 height 8
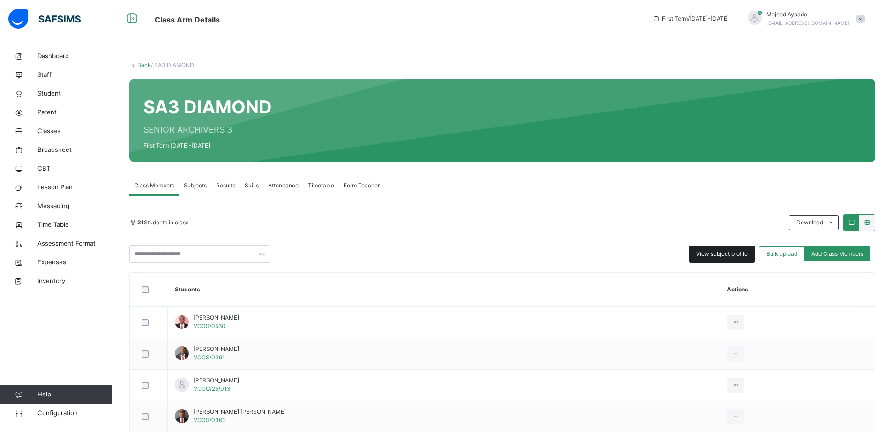
click at [731, 253] on span "View subject profile" at bounding box center [722, 254] width 52 height 8
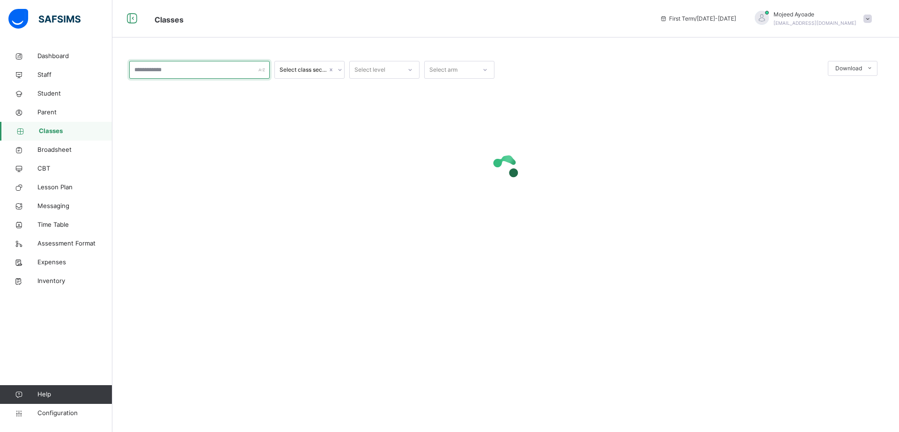
click at [146, 70] on input "text" at bounding box center [199, 70] width 141 height 18
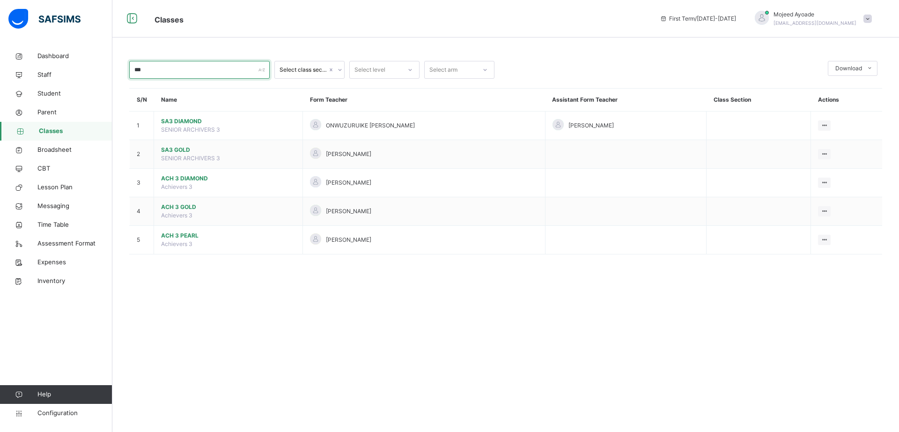
type input "***"
